Goal: Go to known website: Access a specific website the user already knows

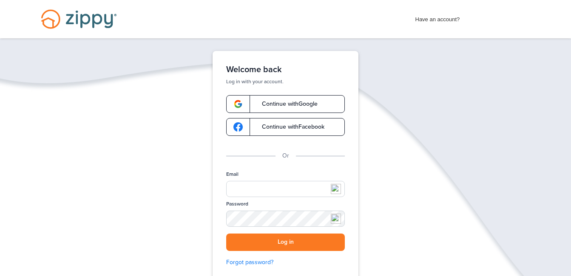
click at [266, 99] on link "Continue with Google" at bounding box center [285, 104] width 119 height 18
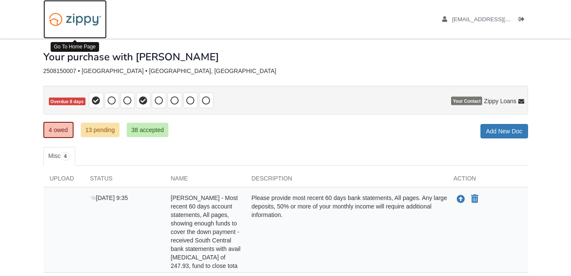
click at [77, 21] on img at bounding box center [74, 20] width 63 height 22
